Goal: Task Accomplishment & Management: Manage account settings

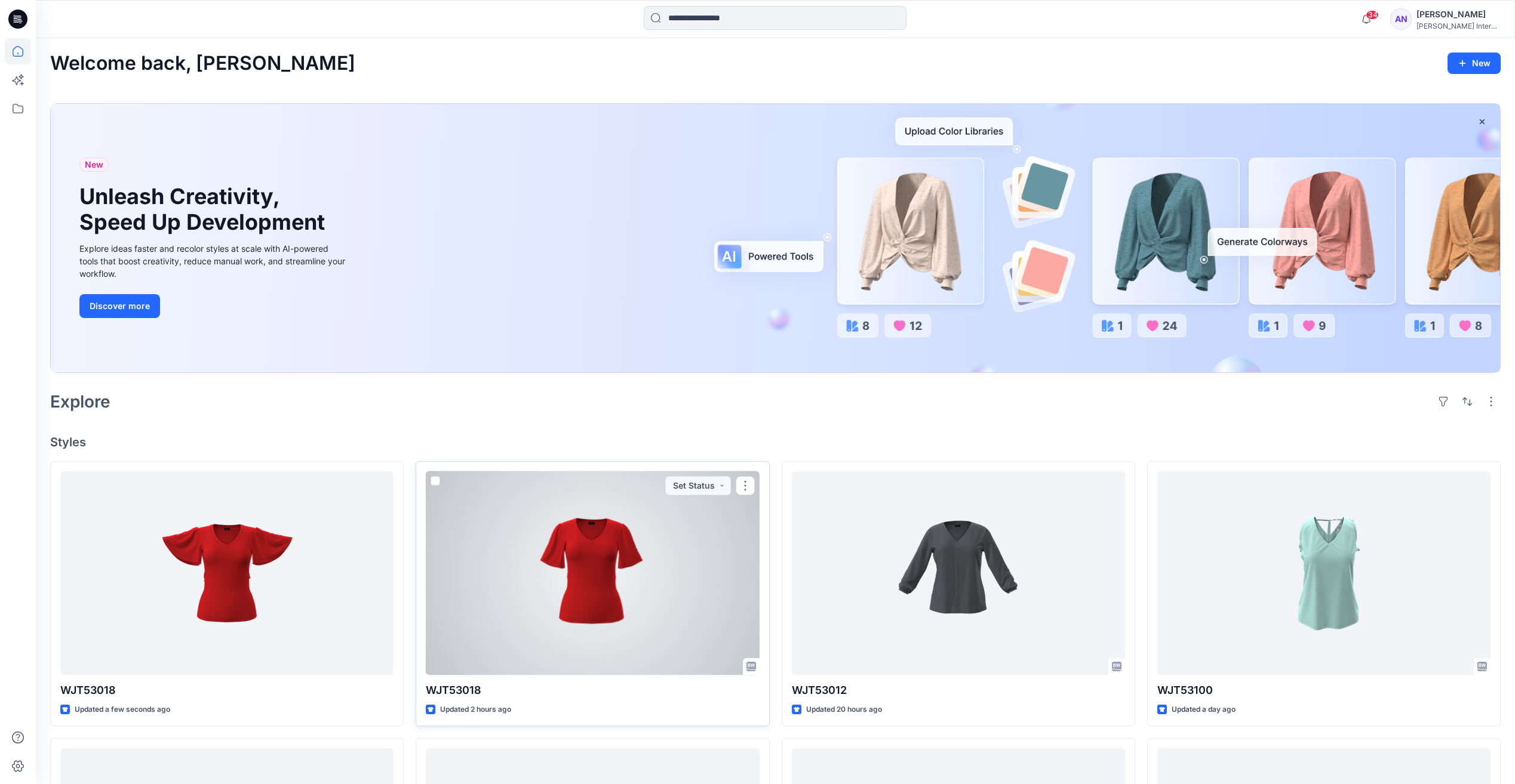
click at [516, 617] on div at bounding box center [592, 573] width 333 height 203
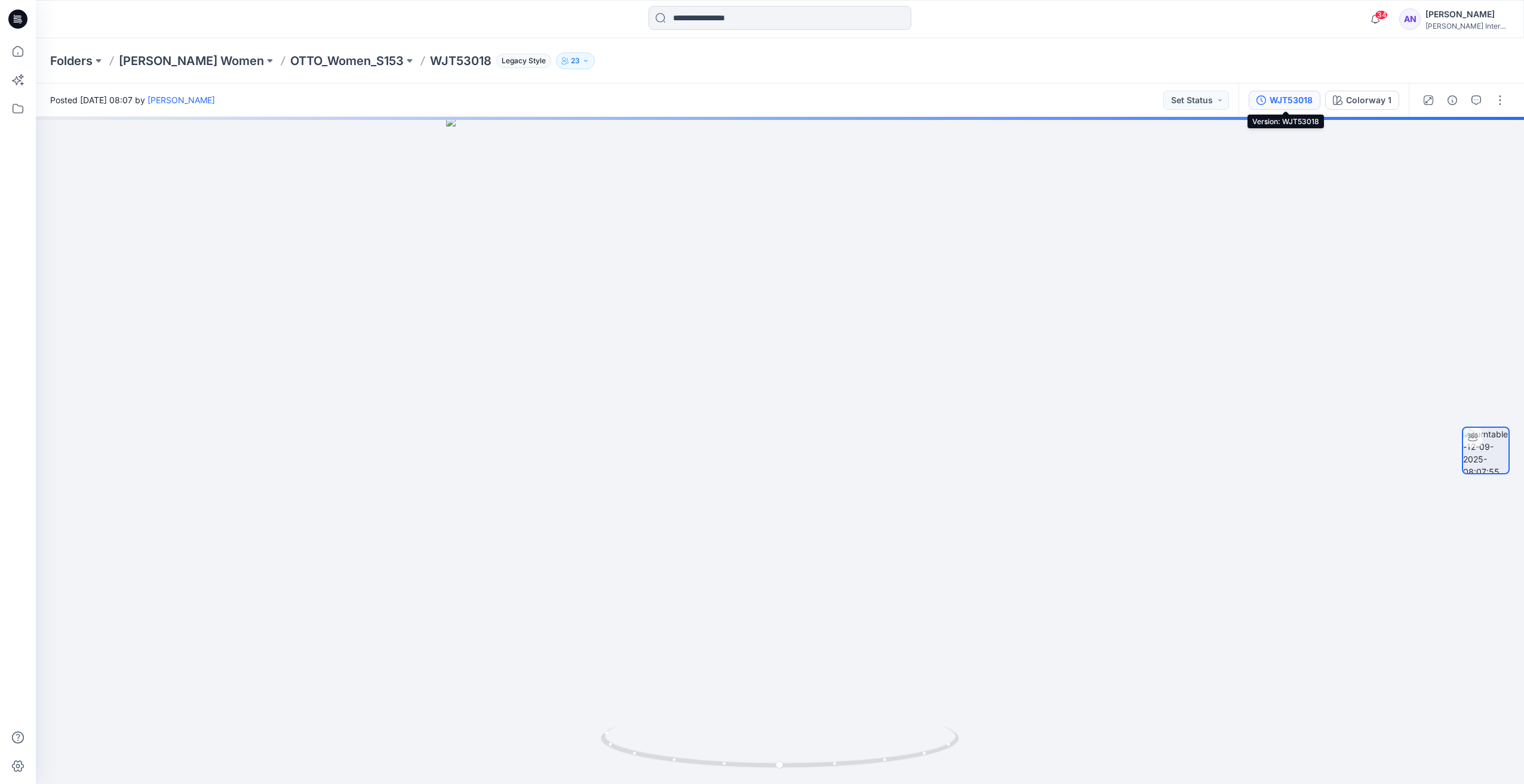
click at [1303, 102] on div "WJT53018" at bounding box center [1291, 100] width 43 height 13
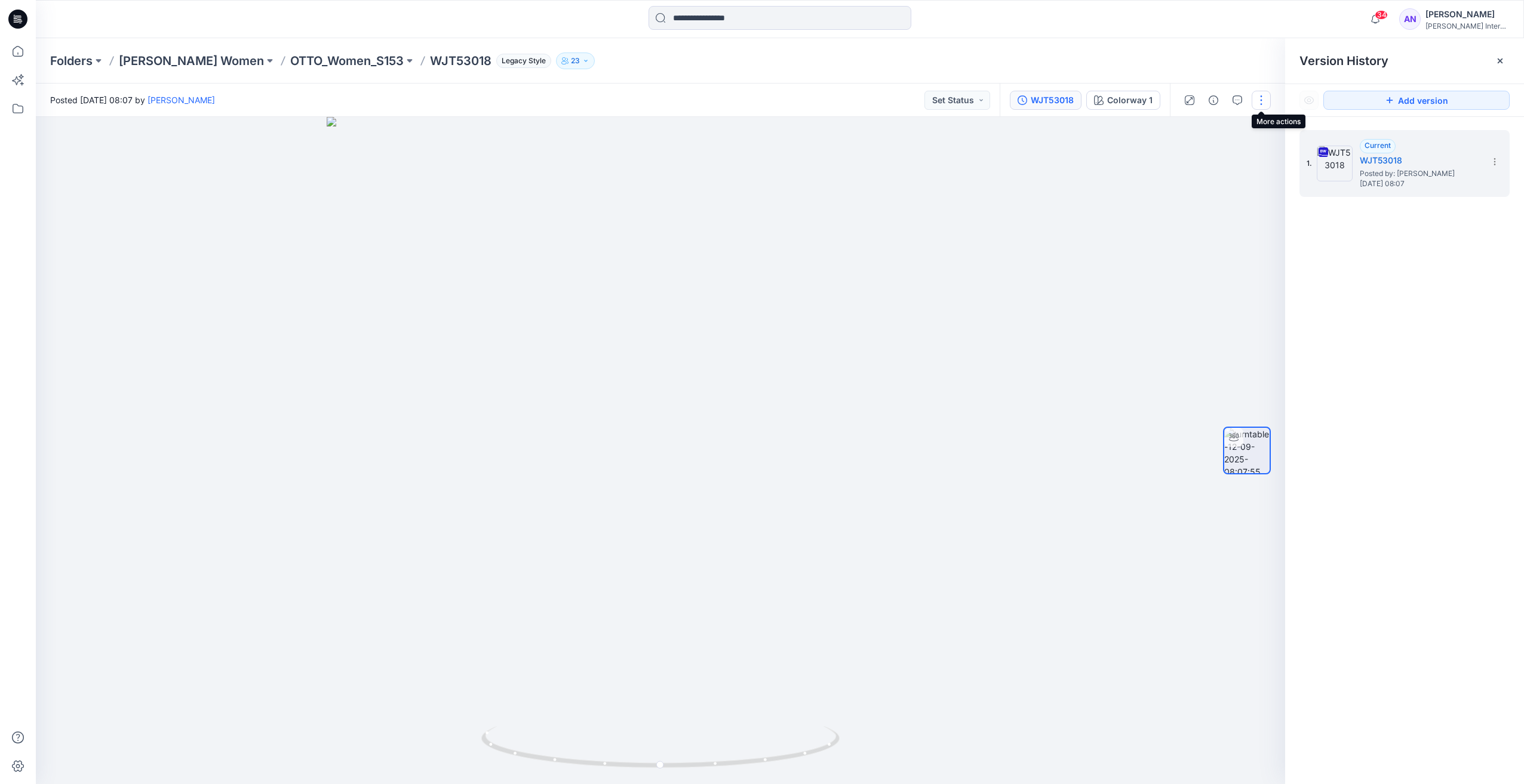
click at [1266, 104] on button "button" at bounding box center [1261, 101] width 19 height 19
click at [1198, 131] on button "Edit" at bounding box center [1210, 128] width 110 height 22
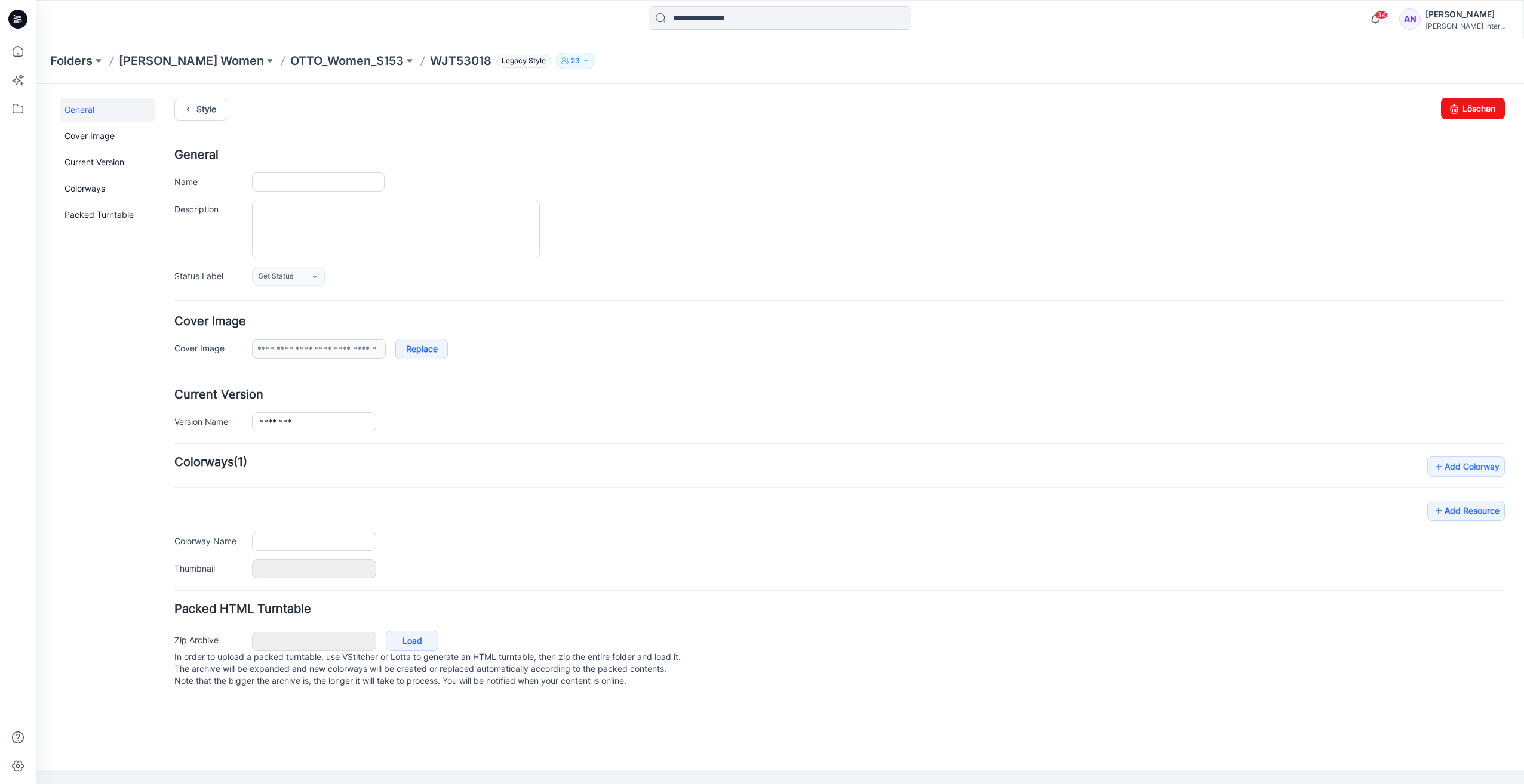
type input "********"
type input "**********"
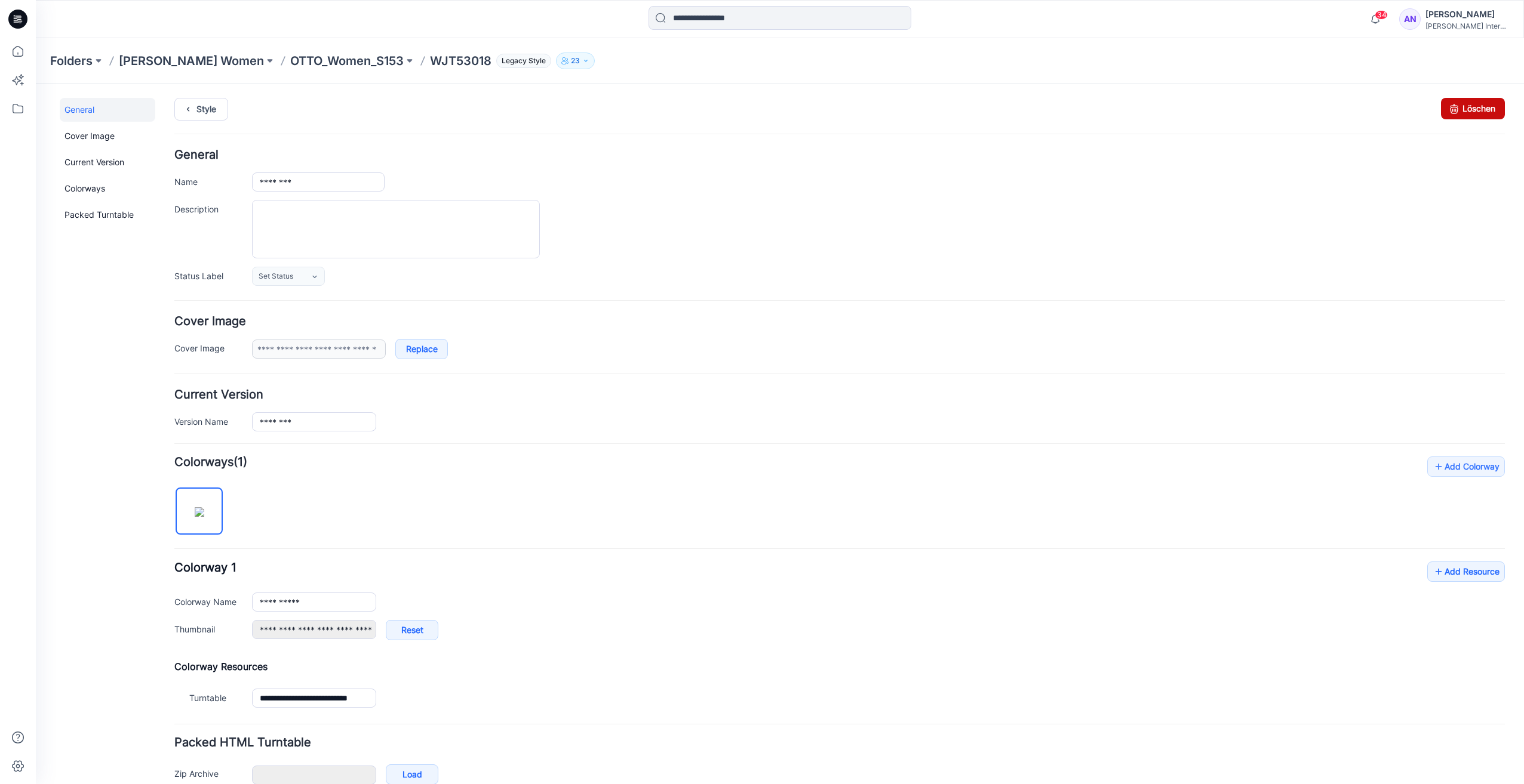
click at [1456, 106] on link "Löschen" at bounding box center [1472, 109] width 64 height 22
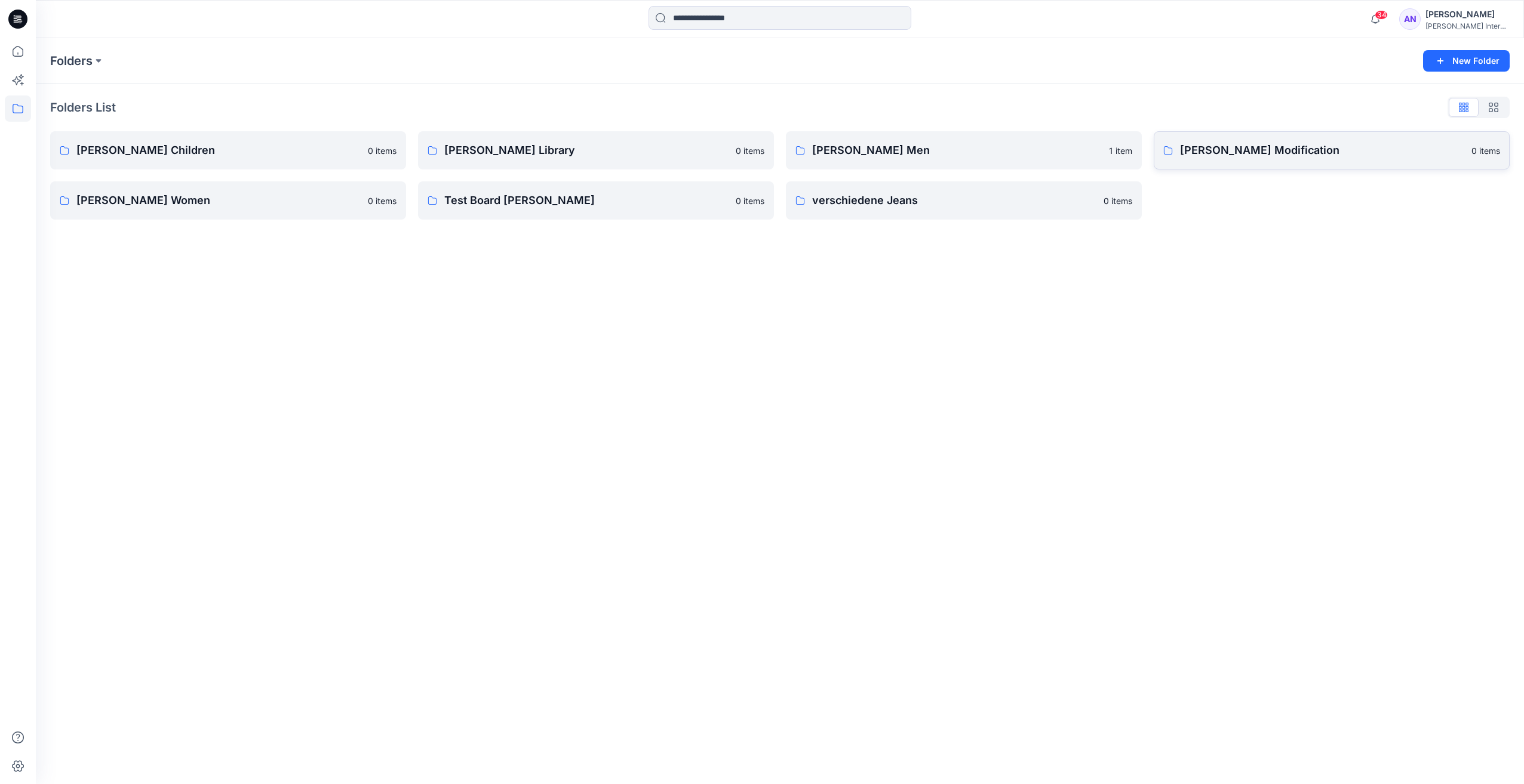
click at [1255, 151] on p "[PERSON_NAME] Modification" at bounding box center [1322, 150] width 284 height 17
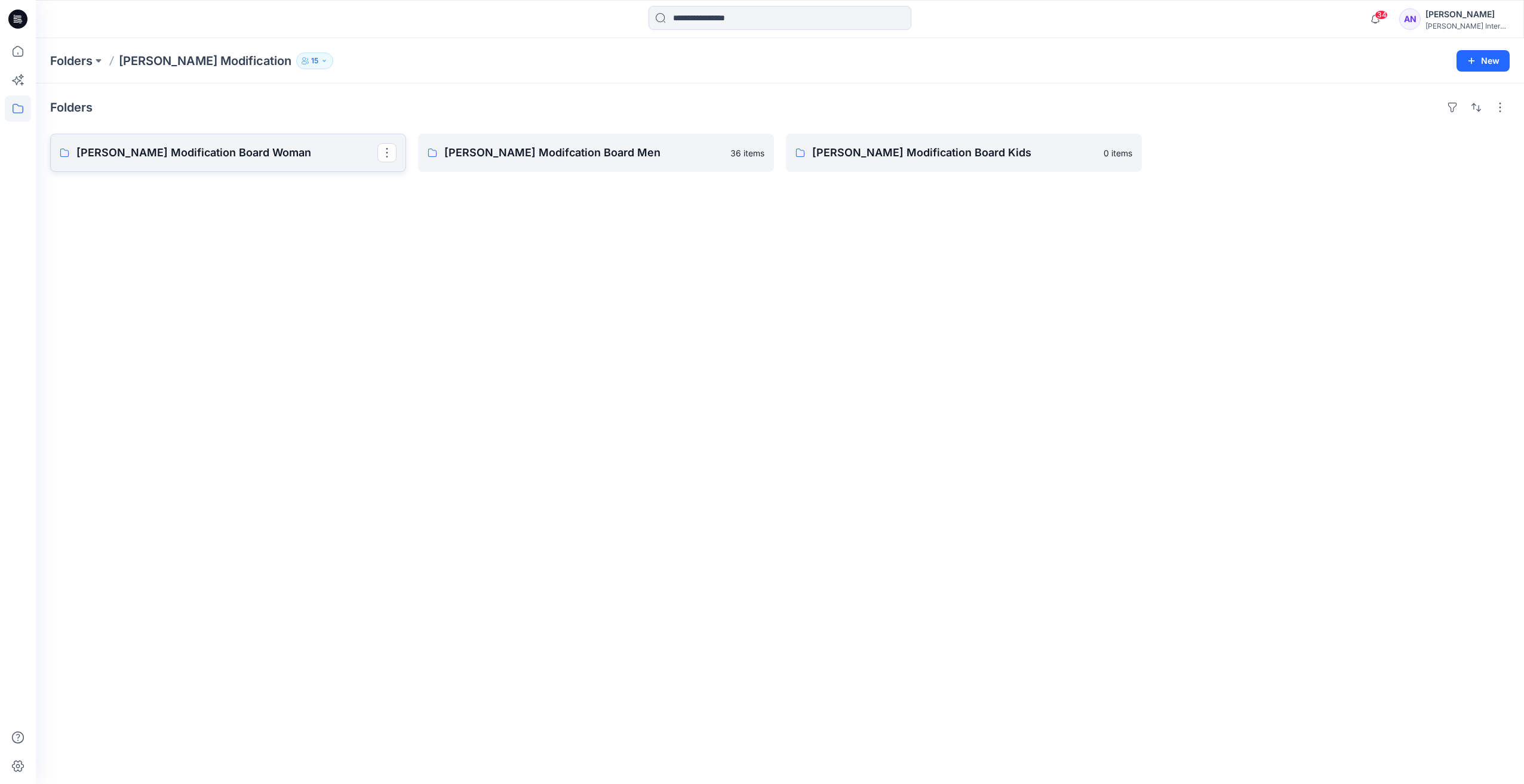
click at [242, 158] on p "[PERSON_NAME] Modification Board Woman" at bounding box center [226, 152] width 301 height 17
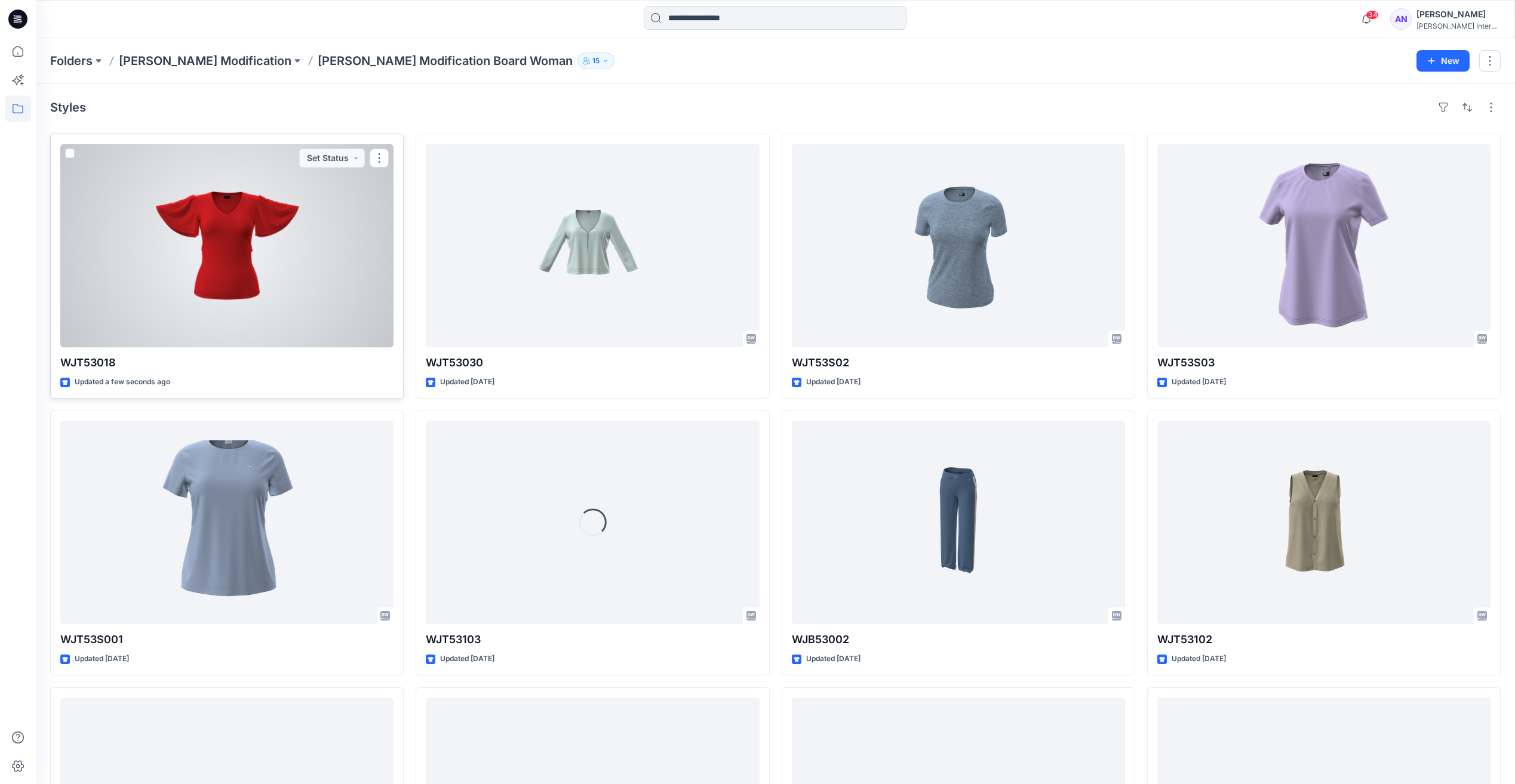
click at [190, 282] on div at bounding box center [227, 245] width 333 height 203
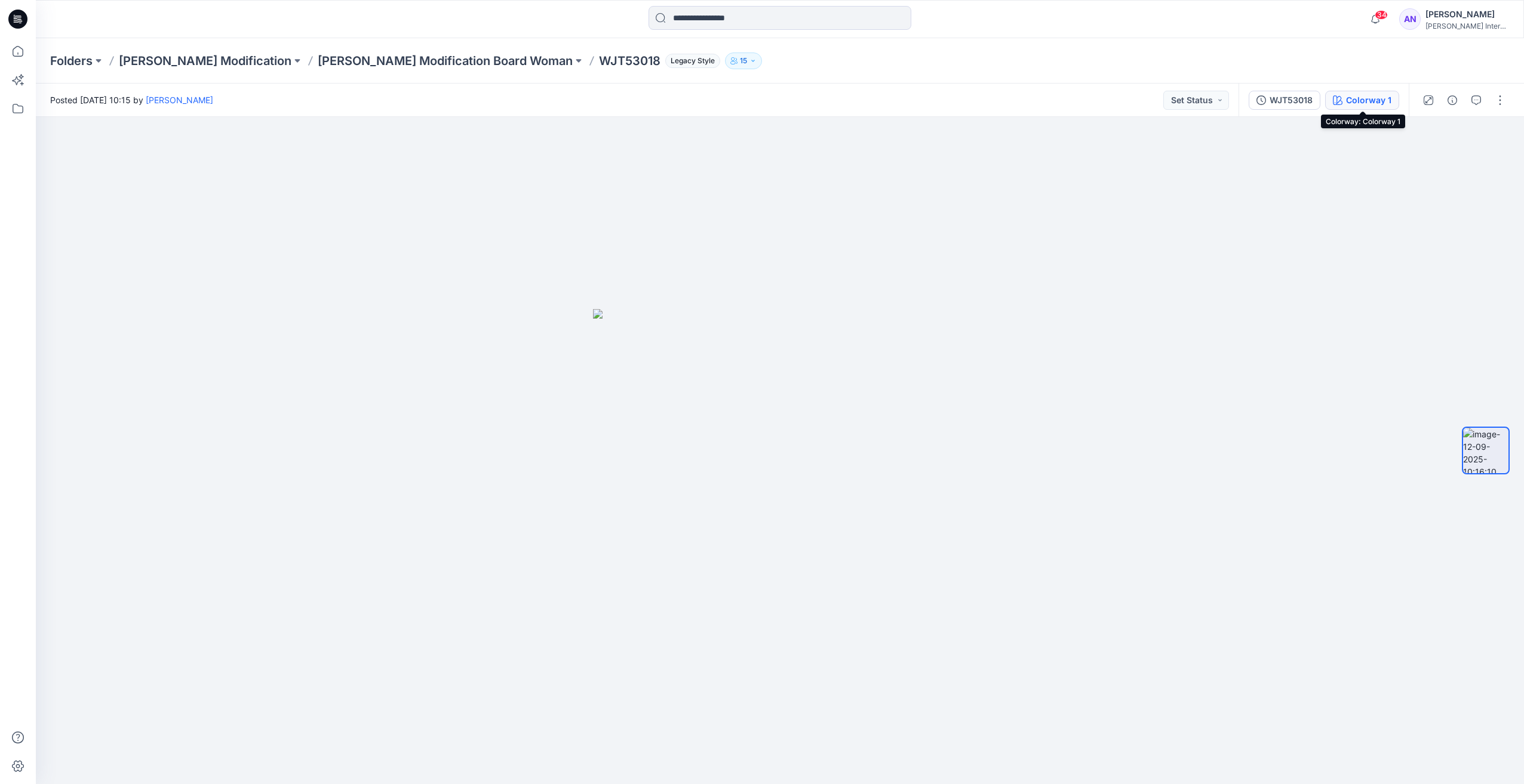
click at [1365, 100] on div "Colorway 1" at bounding box center [1369, 100] width 46 height 13
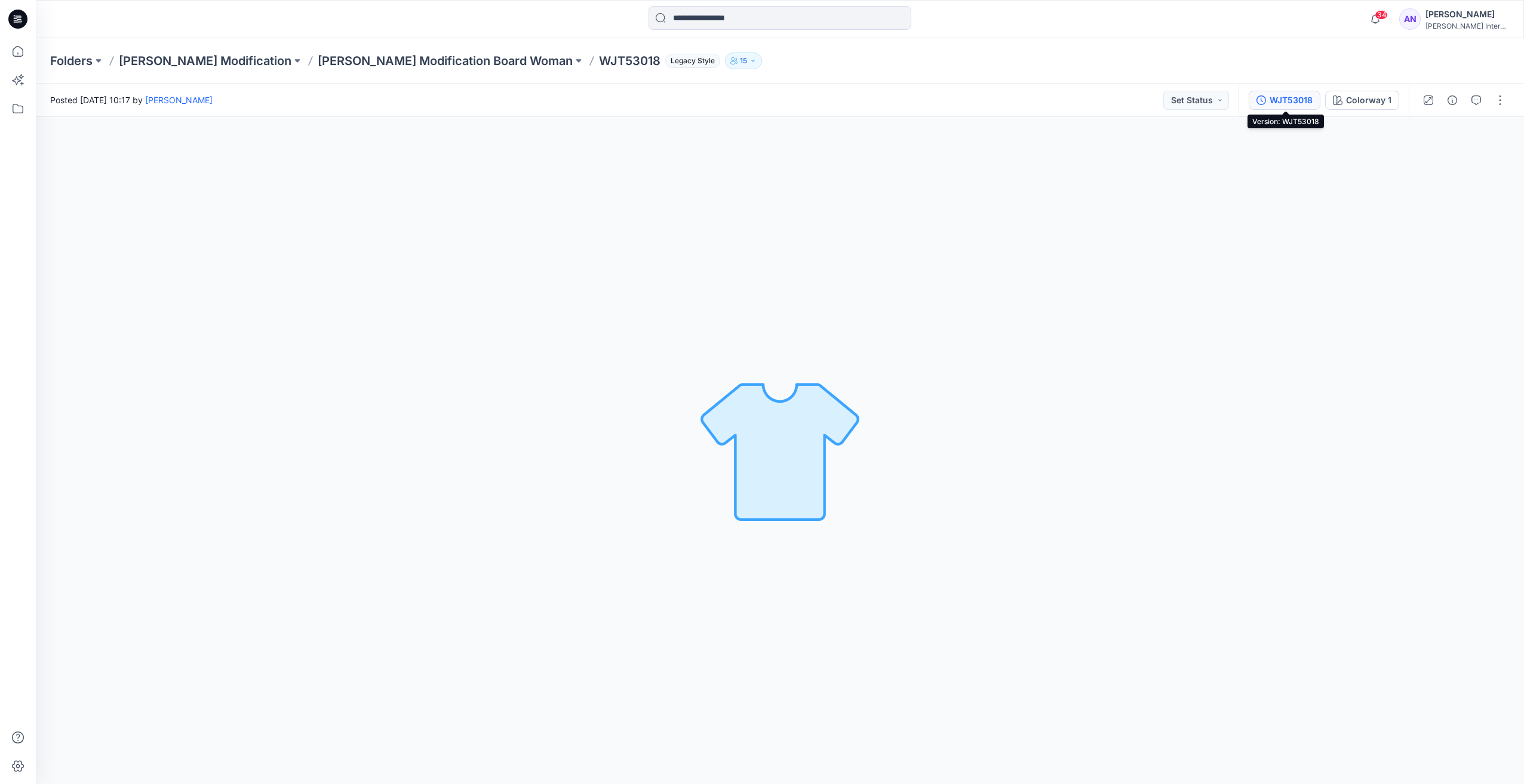
click at [1263, 98] on icon "button" at bounding box center [1261, 100] width 10 height 10
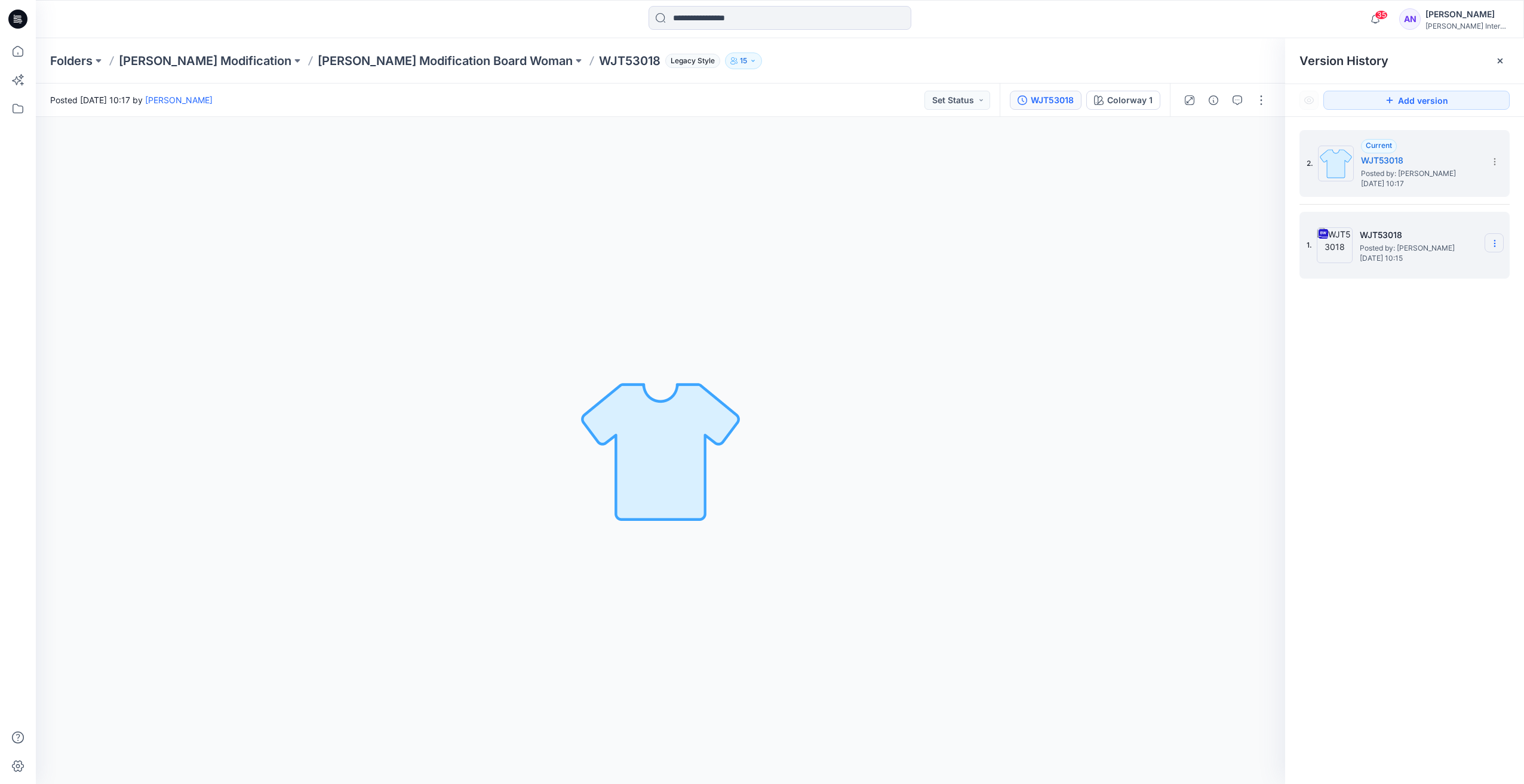
click at [1489, 243] on section at bounding box center [1494, 243] width 19 height 19
click at [1423, 370] on span "Delete Version" at bounding box center [1411, 368] width 55 height 14
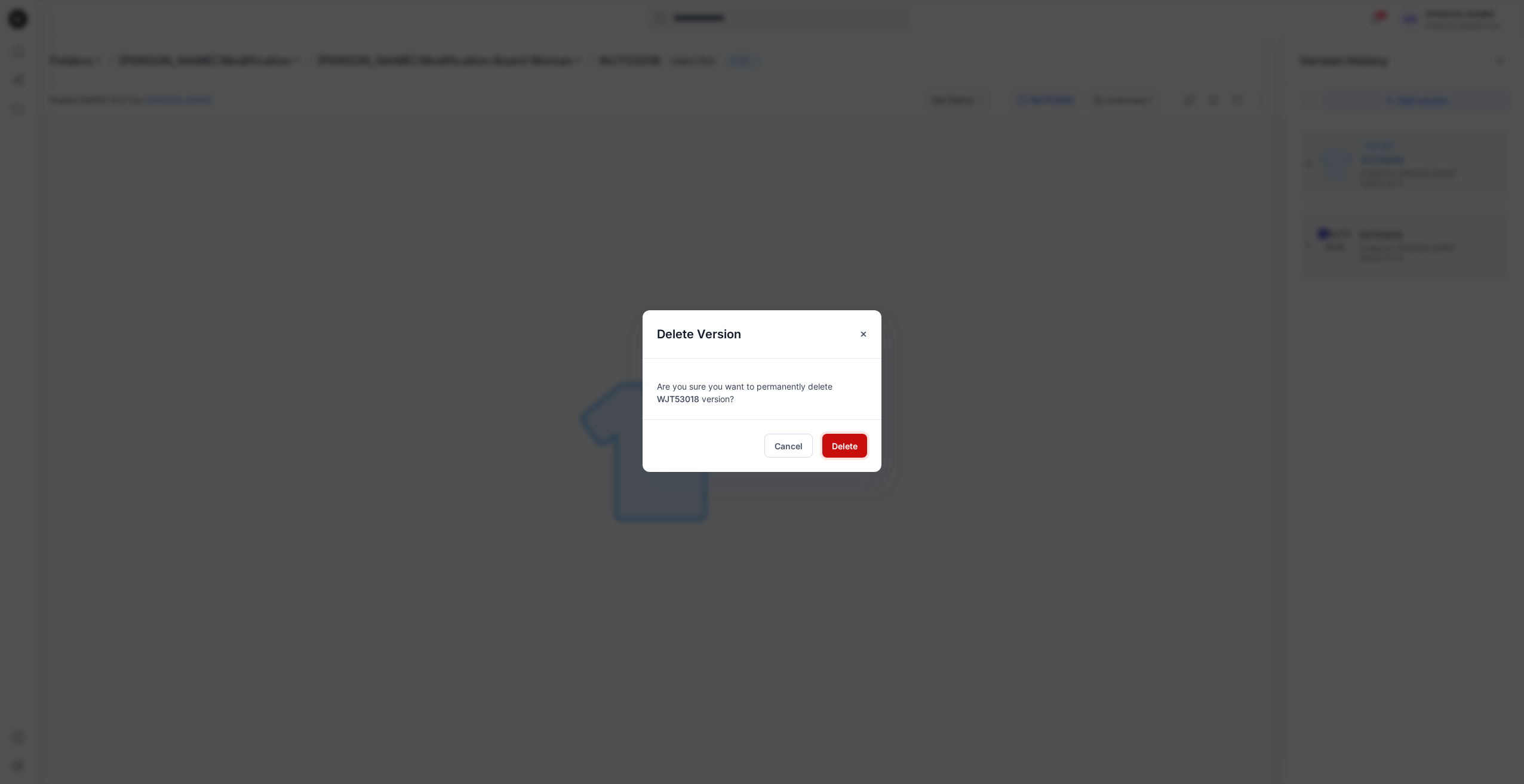
click at [833, 445] on span "Delete" at bounding box center [844, 446] width 25 height 12
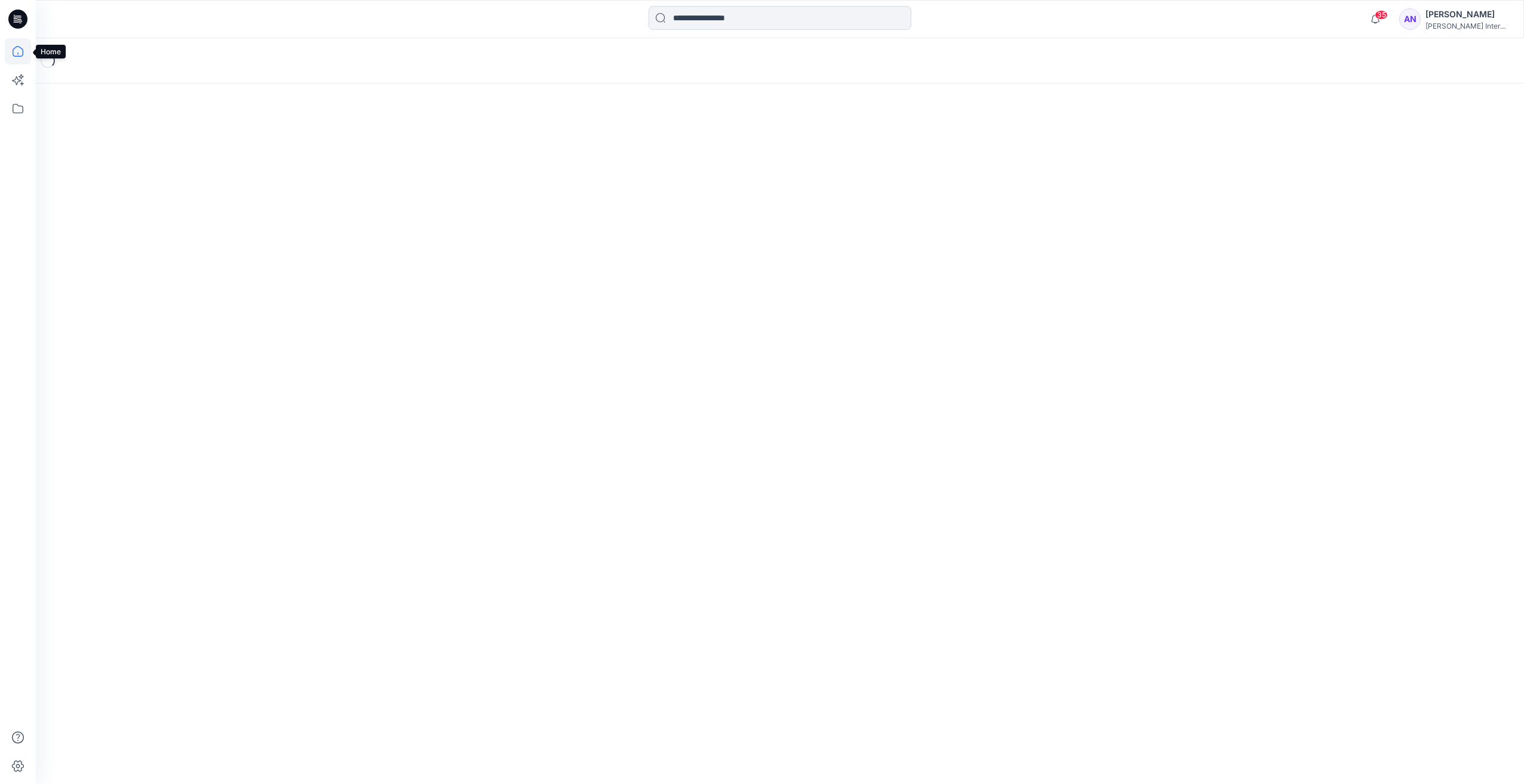
click at [19, 52] on icon at bounding box center [18, 52] width 26 height 26
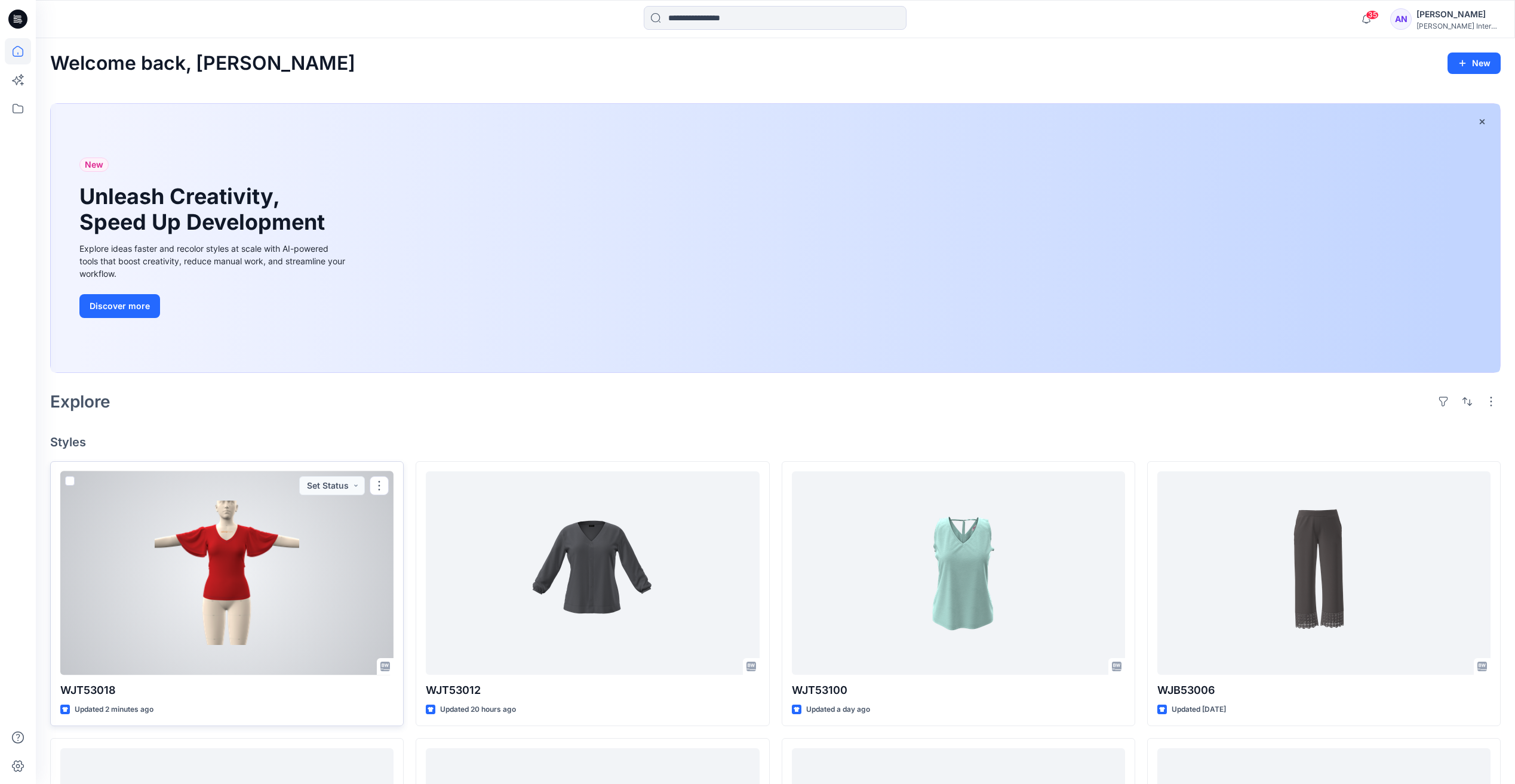
click at [259, 591] on div at bounding box center [227, 573] width 333 height 203
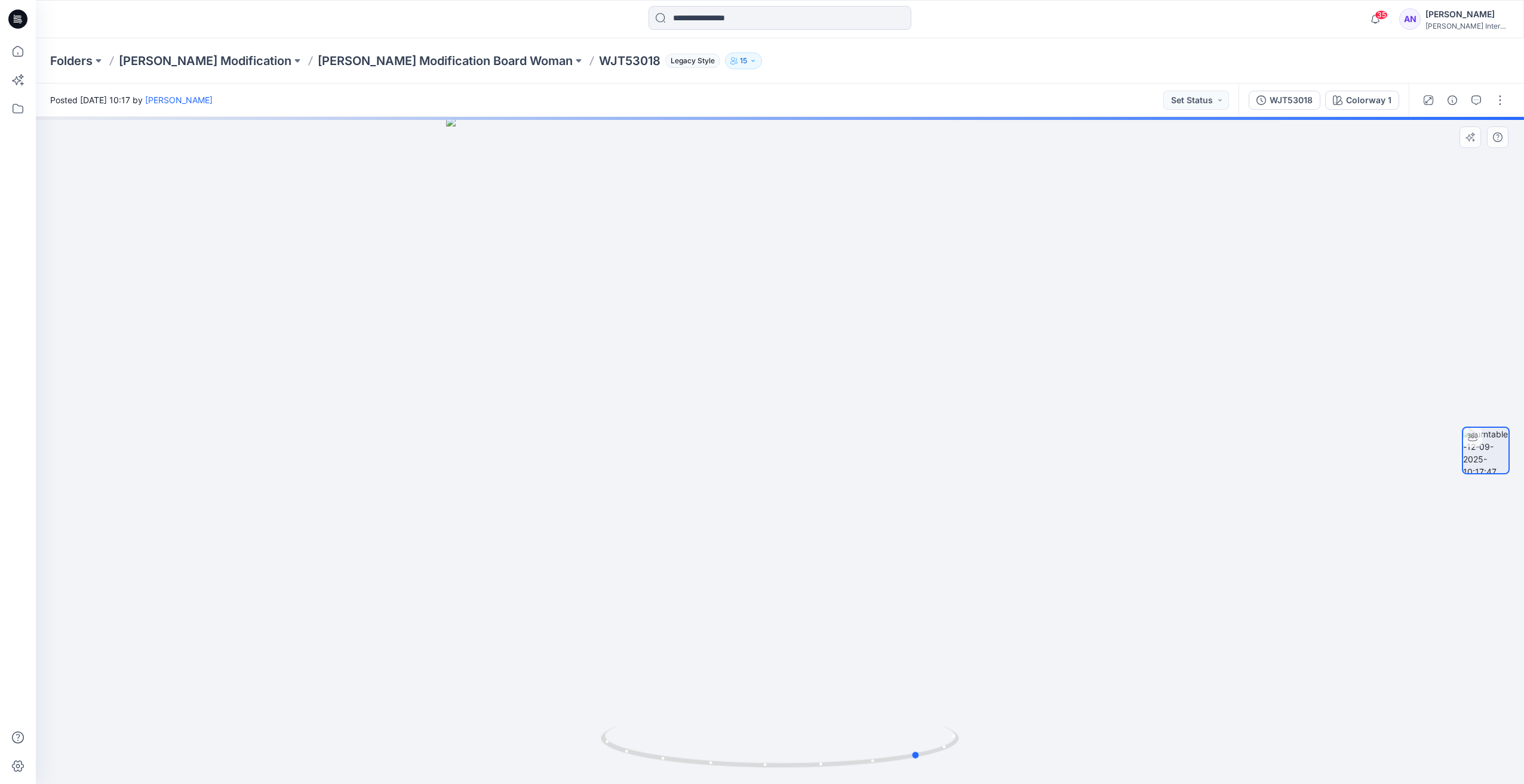
drag, startPoint x: 906, startPoint y: 628, endPoint x: 683, endPoint y: 650, distance: 224.1
click at [681, 653] on div at bounding box center [780, 451] width 1488 height 667
drag, startPoint x: 822, startPoint y: 607, endPoint x: 749, endPoint y: 613, distance: 73.2
click at [749, 613] on div at bounding box center [780, 451] width 1488 height 667
click at [1287, 109] on button "WJT53018" at bounding box center [1285, 101] width 72 height 19
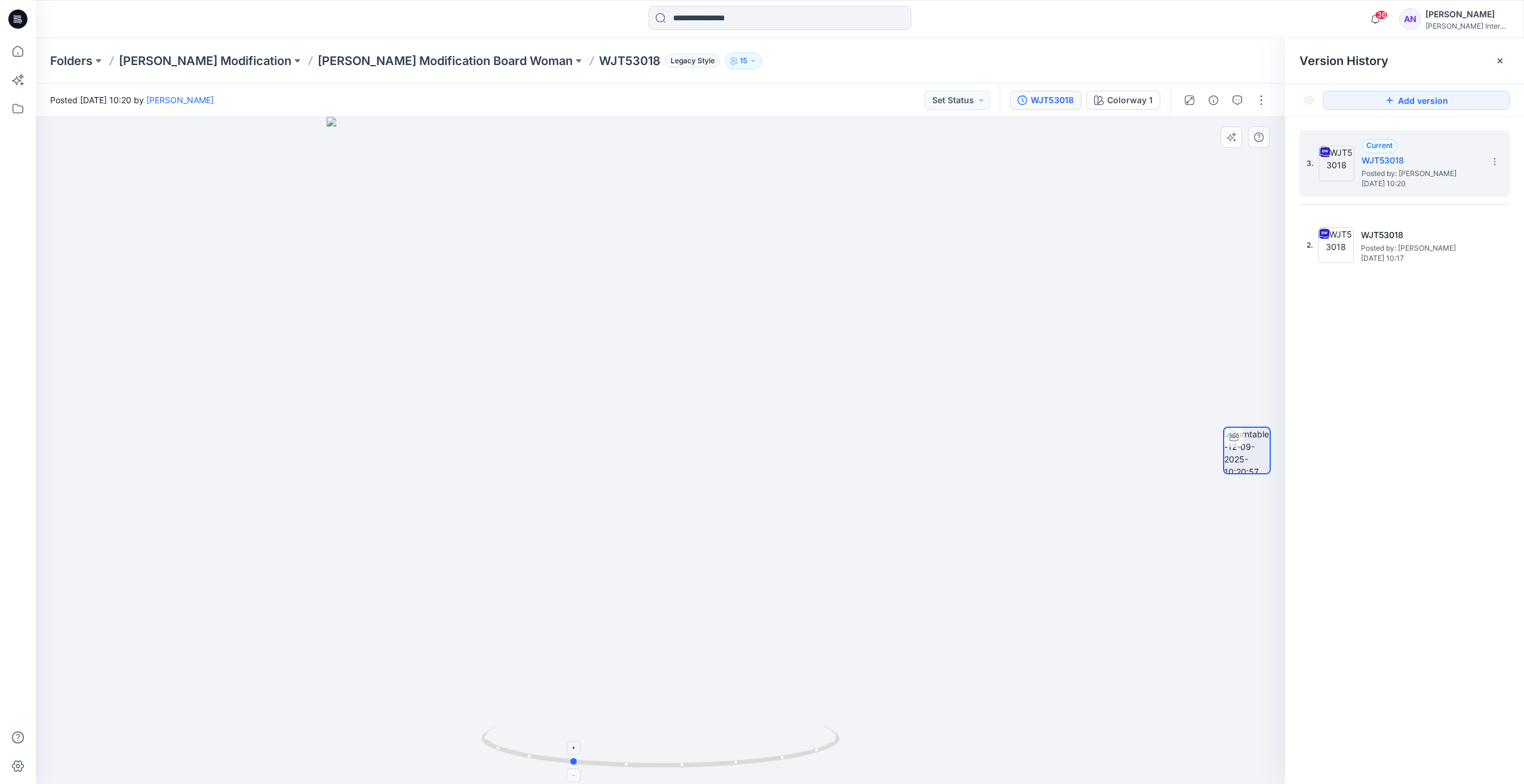
drag, startPoint x: 724, startPoint y: 741, endPoint x: 737, endPoint y: 728, distance: 18.4
click at [634, 748] on icon at bounding box center [662, 748] width 361 height 45
drag, startPoint x: 763, startPoint y: 725, endPoint x: 623, endPoint y: 733, distance: 140.2
click at [623, 733] on div at bounding box center [660, 451] width 1249 height 667
drag, startPoint x: 717, startPoint y: 716, endPoint x: 646, endPoint y: 719, distance: 71.1
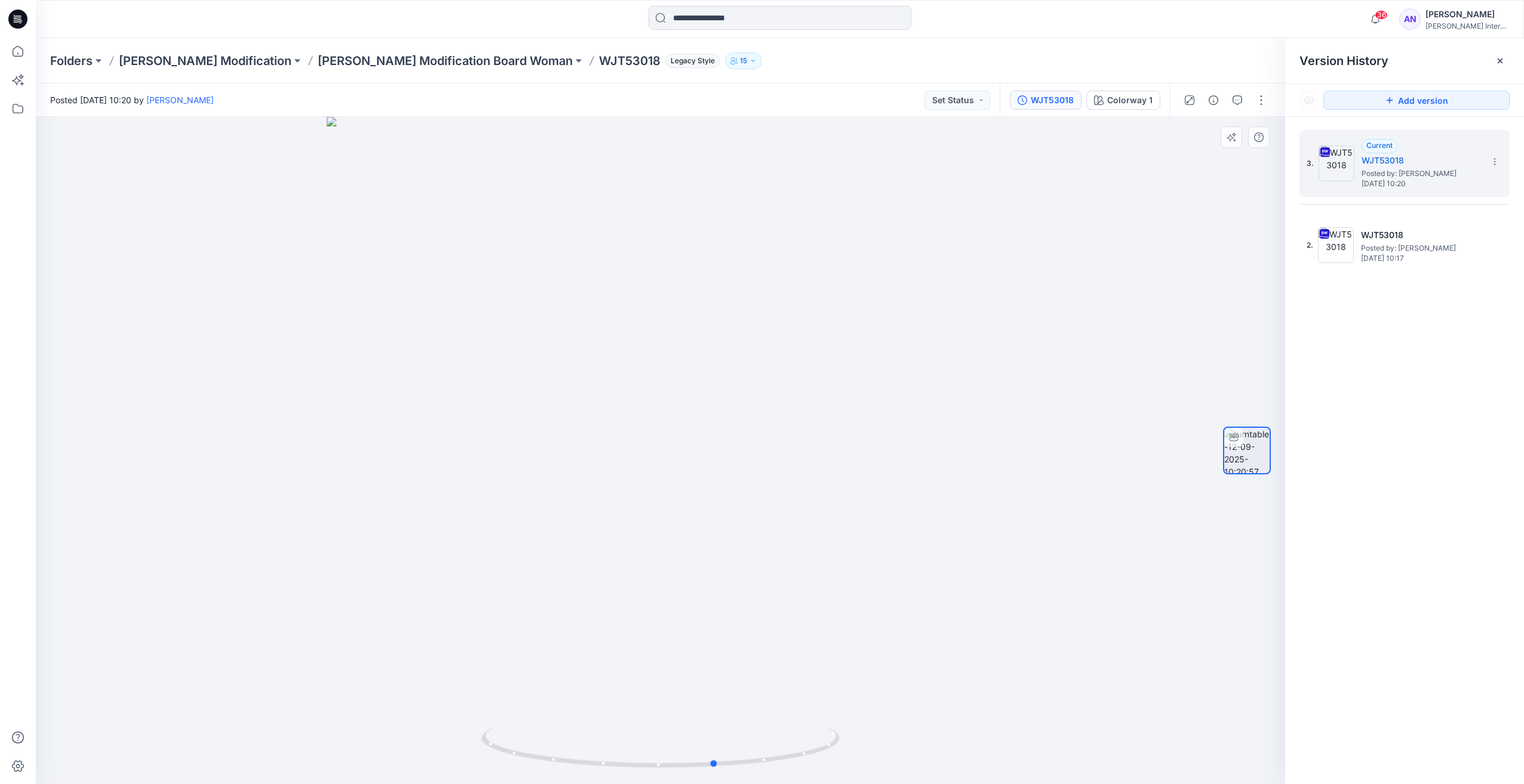
click at [646, 719] on div at bounding box center [660, 451] width 1249 height 667
